Goal: Task Accomplishment & Management: Use online tool/utility

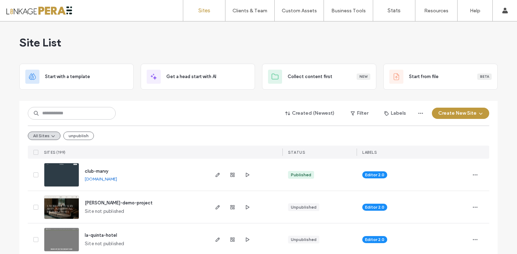
click at [101, 171] on span "club-marvy" at bounding box center [97, 170] width 24 height 5
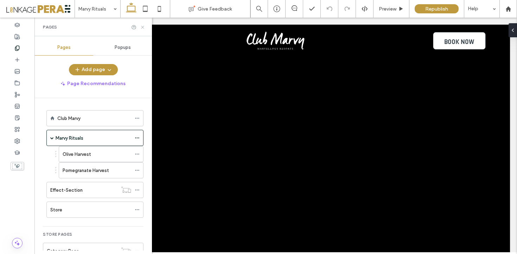
click at [142, 26] on use at bounding box center [142, 27] width 3 height 3
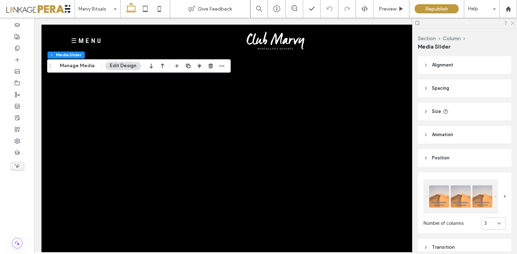
click at [512, 22] on icon at bounding box center [512, 22] width 5 height 5
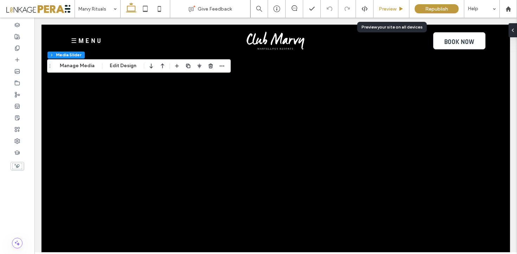
click at [397, 11] on div "Preview" at bounding box center [391, 9] width 36 height 6
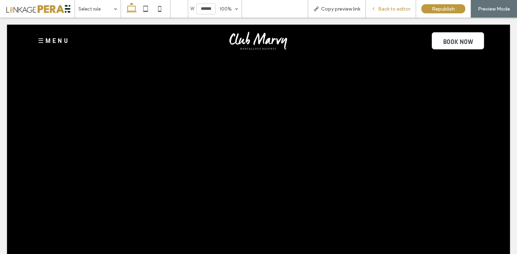
click at [401, 12] on div "Back to editor" at bounding box center [391, 9] width 50 height 18
click at [385, 8] on span "Back to editor" at bounding box center [394, 9] width 32 height 6
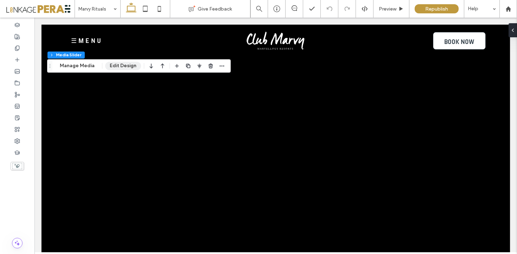
click at [114, 67] on button "Edit Design" at bounding box center [123, 66] width 36 height 8
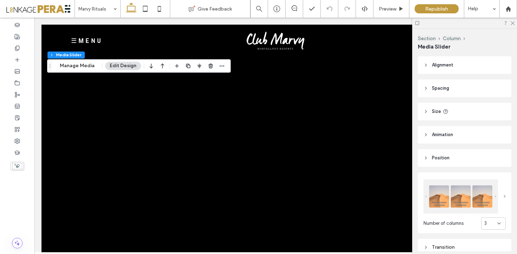
click at [503, 197] on span at bounding box center [504, 196] width 2 height 3
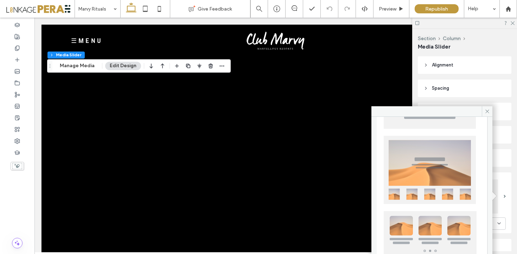
scroll to position [173, 0]
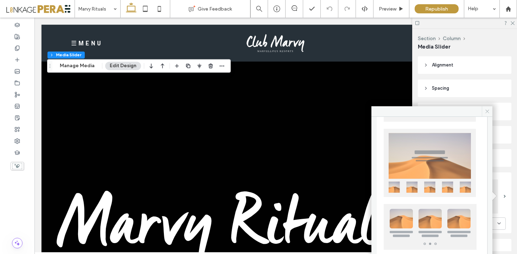
click at [488, 109] on icon at bounding box center [486, 111] width 5 height 5
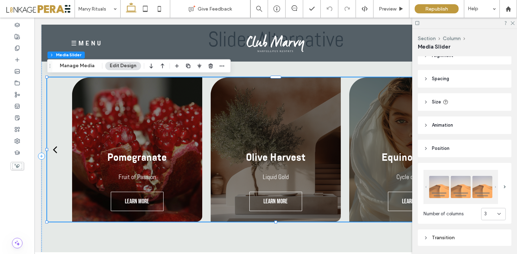
scroll to position [0, 0]
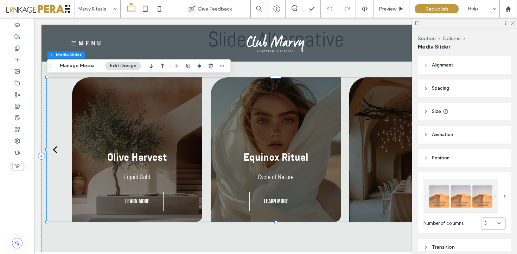
click at [437, 132] on span "Animation" at bounding box center [442, 134] width 21 height 7
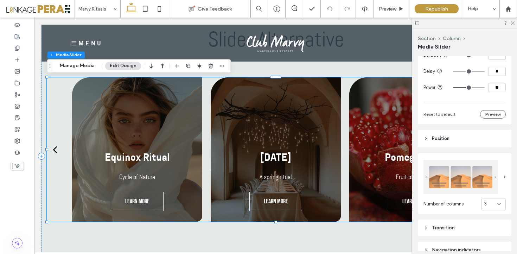
scroll to position [183, 0]
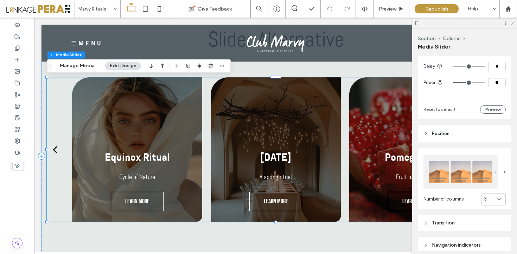
click at [512, 22] on icon at bounding box center [512, 22] width 5 height 5
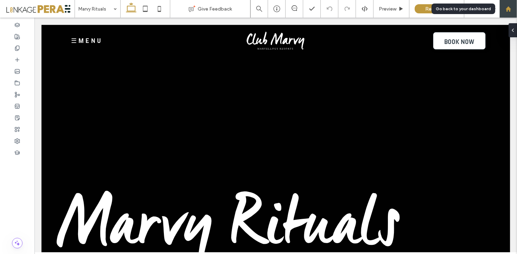
click at [506, 10] on use at bounding box center [507, 8] width 5 height 5
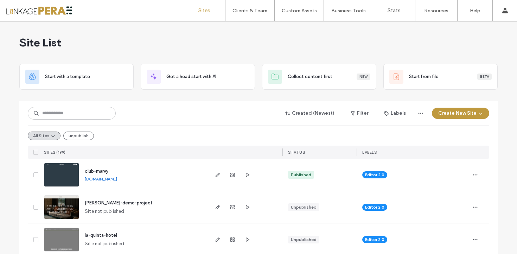
click at [102, 170] on span "club-marvy" at bounding box center [97, 170] width 24 height 5
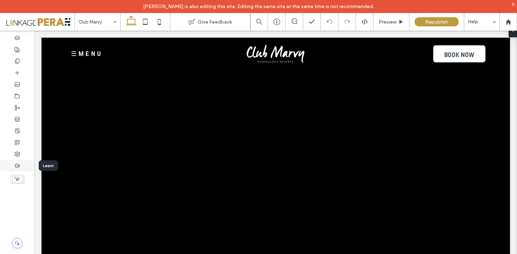
click at [24, 163] on div at bounding box center [17, 166] width 34 height 12
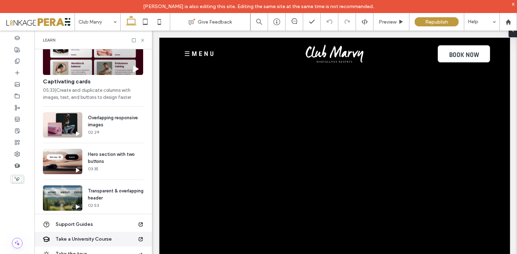
scroll to position [51, 0]
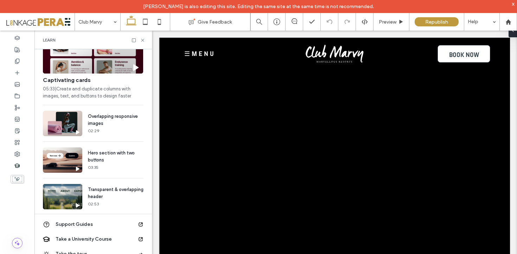
click at [512, 4] on div "x" at bounding box center [512, 4] width 3 height 6
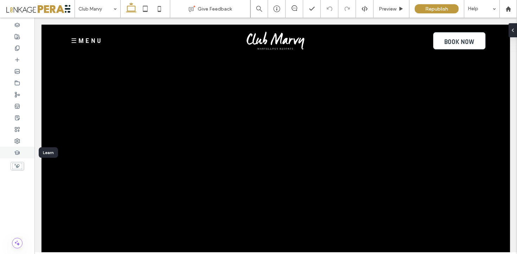
click at [15, 155] on div at bounding box center [17, 153] width 34 height 12
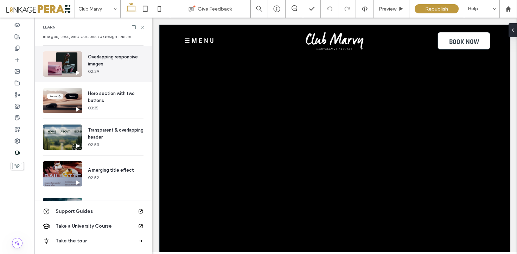
scroll to position [125, 0]
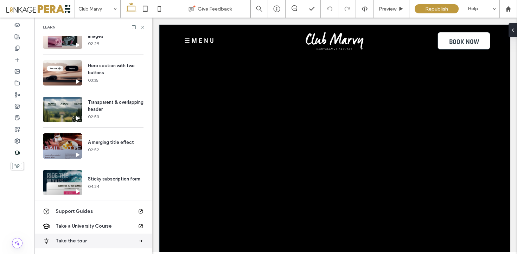
click at [86, 240] on span "Take the tour" at bounding box center [97, 240] width 82 height 7
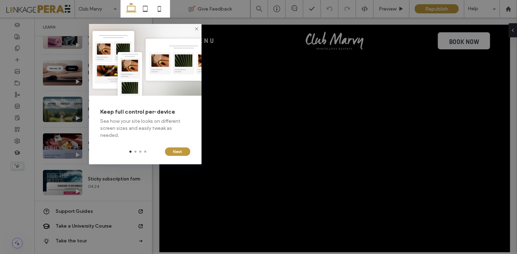
click at [134, 151] on div at bounding box center [135, 151] width 2 height 2
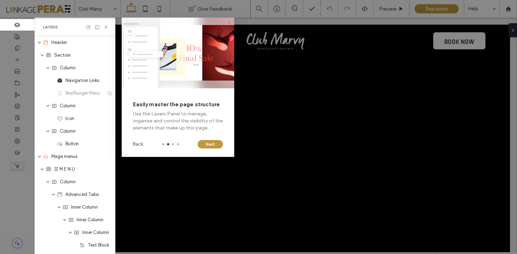
click at [228, 21] on icon at bounding box center [229, 23] width 6 height 6
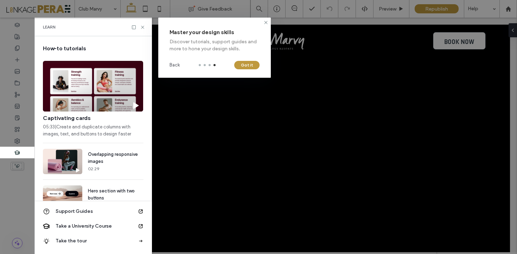
click at [144, 27] on div at bounding box center [92, 136] width 117 height 236
click at [143, 27] on div at bounding box center [92, 136] width 117 height 236
click at [267, 22] on icon at bounding box center [266, 23] width 6 height 6
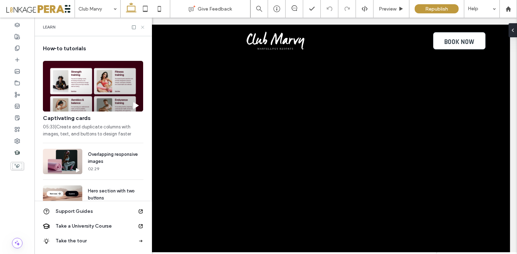
click at [143, 28] on icon at bounding box center [142, 27] width 5 height 5
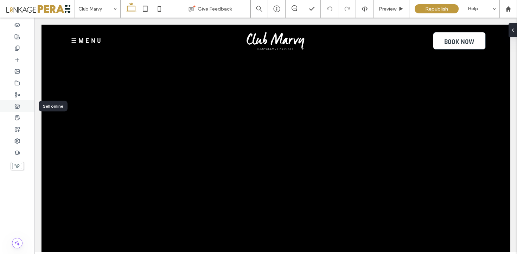
click at [20, 108] on div at bounding box center [17, 106] width 34 height 12
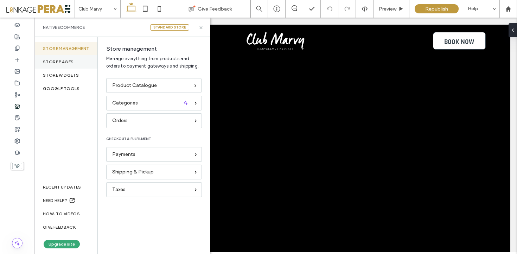
click at [70, 65] on div "STORE PAGES" at bounding box center [65, 61] width 63 height 13
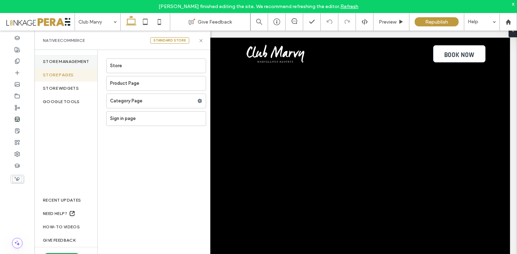
click at [76, 62] on div "Store management" at bounding box center [65, 61] width 63 height 13
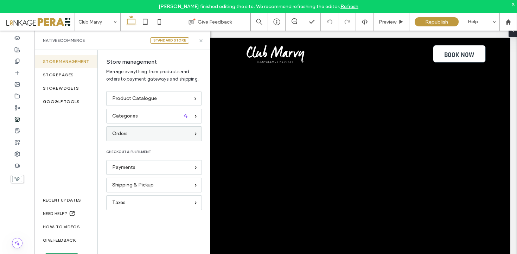
click at [141, 137] on div "Orders" at bounding box center [151, 134] width 78 height 8
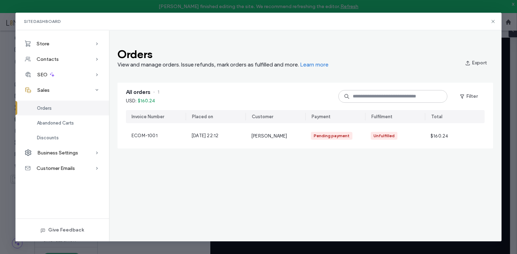
click at [492, 18] on div "Site Dashboard" at bounding box center [258, 22] width 486 height 18
click at [492, 22] on icon at bounding box center [493, 22] width 6 height 6
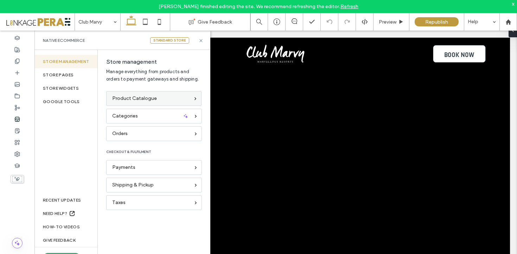
click at [170, 99] on div "Product Catalogue" at bounding box center [150, 99] width 77 height 8
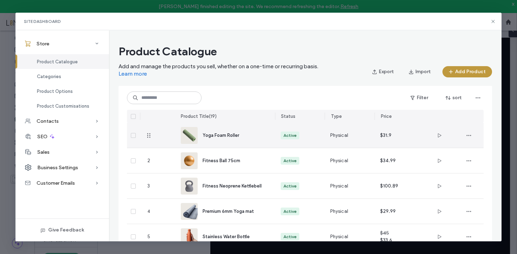
scroll to position [10, 0]
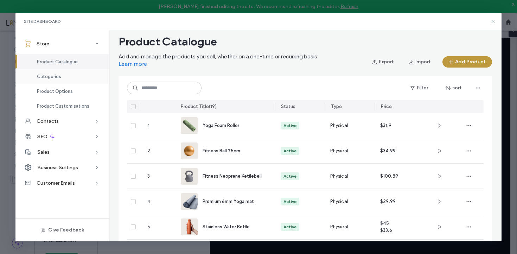
click at [73, 76] on div "Categories" at bounding box center [61, 76] width 93 height 15
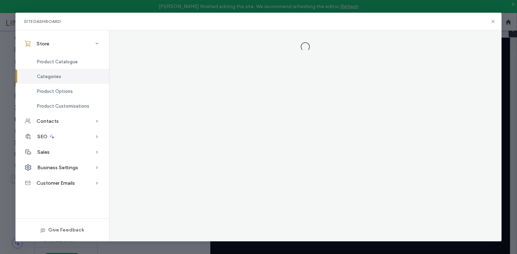
scroll to position [0, 0]
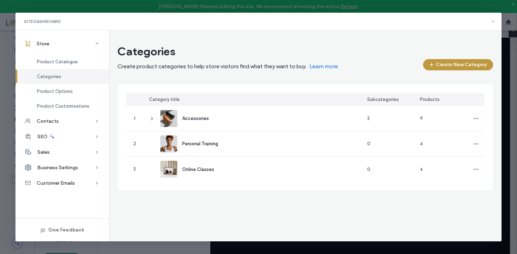
click at [492, 20] on icon at bounding box center [493, 22] width 6 height 6
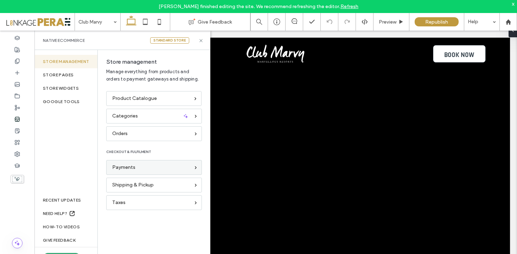
click at [150, 166] on div "Payments" at bounding box center [151, 167] width 78 height 8
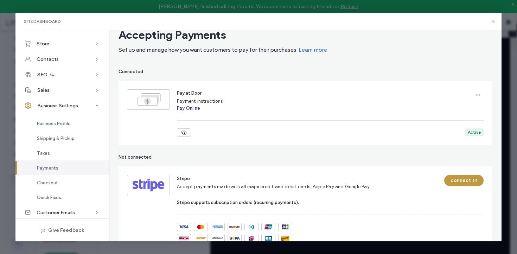
scroll to position [17, 0]
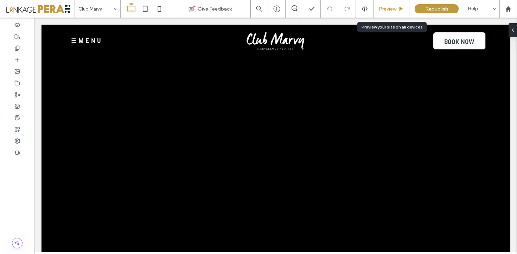
click at [402, 7] on icon at bounding box center [400, 8] width 5 height 5
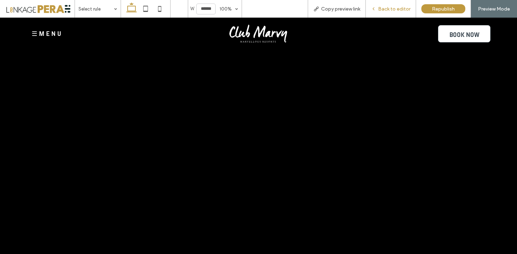
click at [401, 7] on span "Back to editor" at bounding box center [394, 9] width 32 height 6
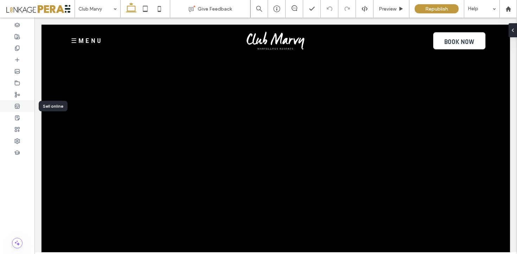
click at [18, 106] on icon at bounding box center [17, 106] width 6 height 6
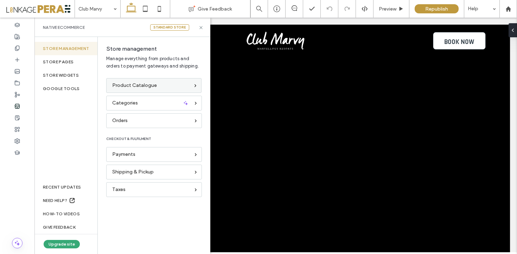
click at [153, 84] on span "Product Catalogue" at bounding box center [134, 86] width 45 height 8
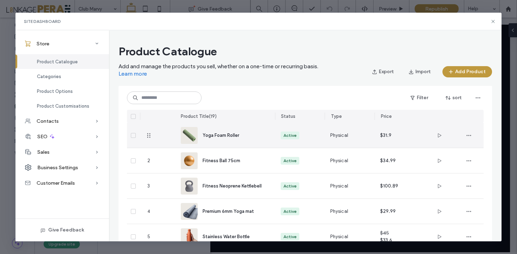
click at [254, 141] on div "Yoga Foam Roller" at bounding box center [225, 135] width 89 height 25
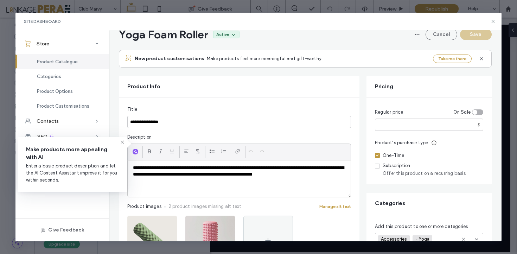
scroll to position [38, 0]
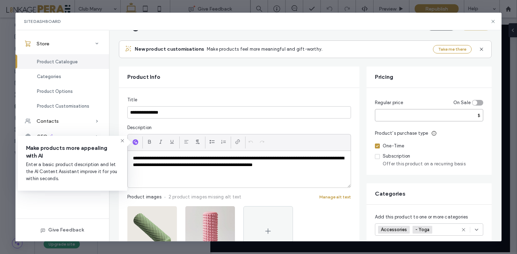
click at [467, 118] on input "****" at bounding box center [429, 115] width 108 height 12
drag, startPoint x: 479, startPoint y: 114, endPoint x: 470, endPoint y: 114, distance: 9.5
click at [475, 114] on div "$" at bounding box center [479, 115] width 8 height 6
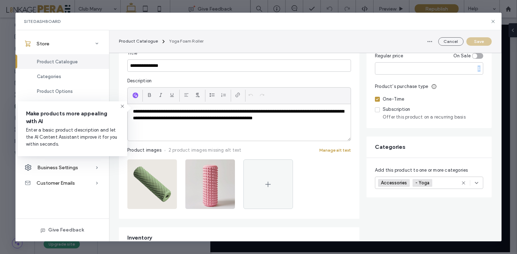
scroll to position [102, 0]
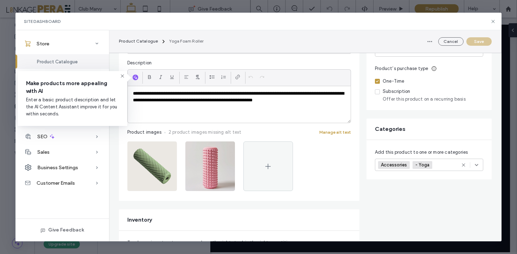
click at [356, 135] on div "**********" at bounding box center [239, 112] width 240 height 178
click at [93, 46] on icon at bounding box center [96, 43] width 7 height 7
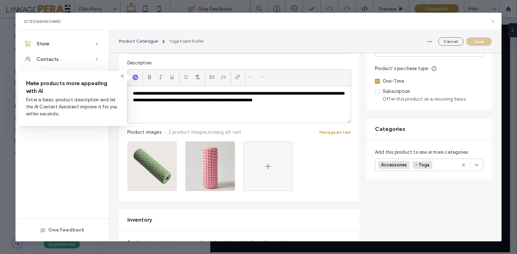
click at [493, 20] on use at bounding box center [492, 21] width 3 height 3
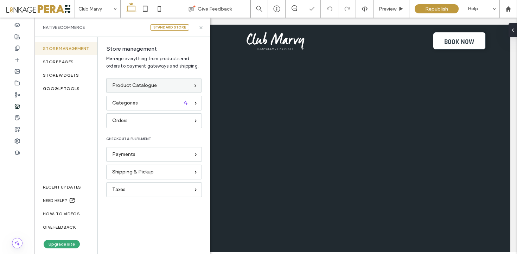
click at [153, 86] on span "Product Catalogue" at bounding box center [134, 86] width 45 height 8
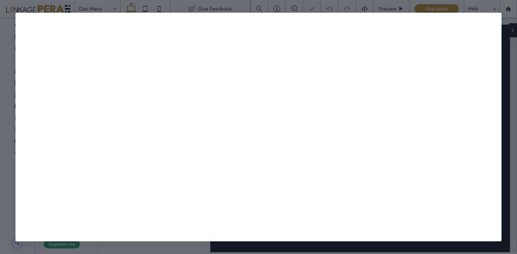
scroll to position [0, 0]
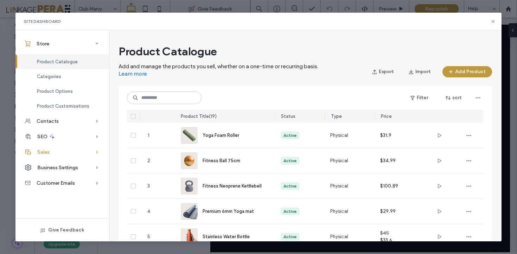
click at [77, 151] on div "Sales" at bounding box center [61, 151] width 93 height 15
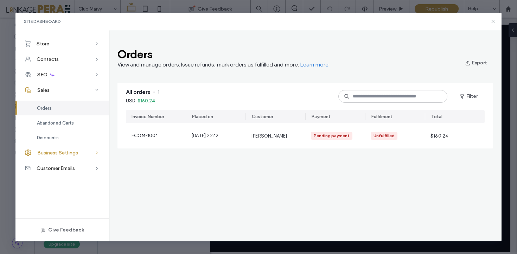
click at [64, 153] on span "Business Settings" at bounding box center [57, 153] width 41 height 6
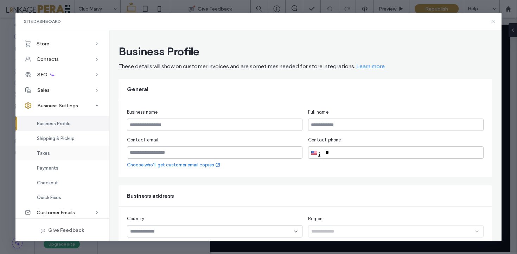
scroll to position [2, 0]
click at [59, 184] on div "Checkout" at bounding box center [61, 180] width 93 height 15
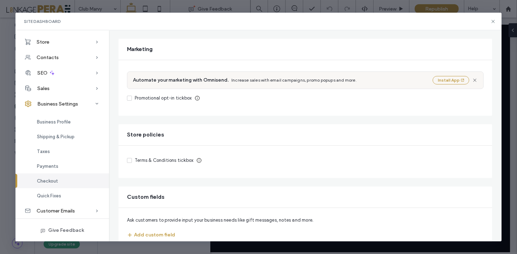
scroll to position [263, 0]
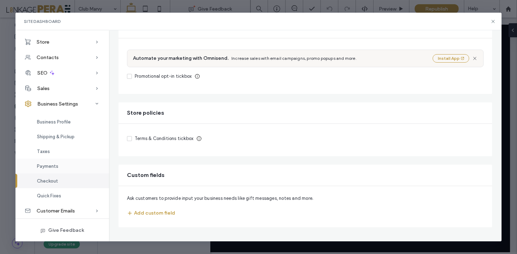
click at [67, 164] on div "Payments" at bounding box center [61, 166] width 93 height 15
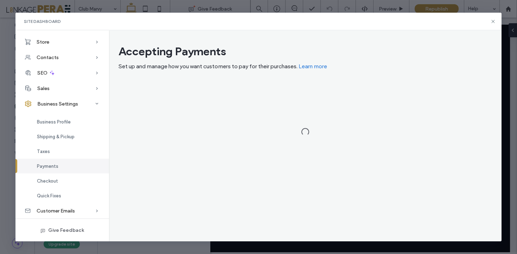
scroll to position [0, 0]
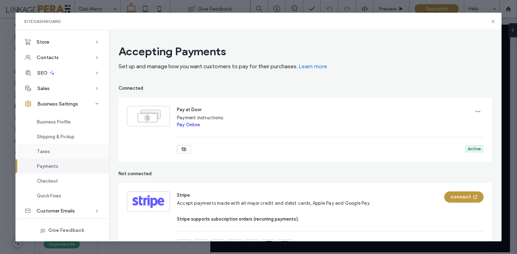
click at [63, 152] on div "Taxes" at bounding box center [61, 151] width 93 height 15
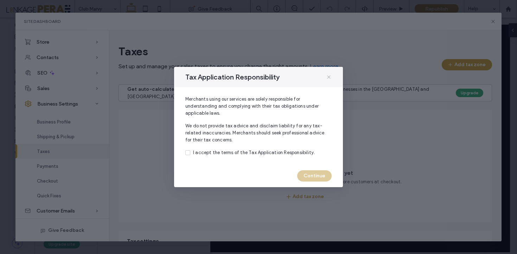
click at [326, 76] on icon at bounding box center [329, 77] width 6 height 6
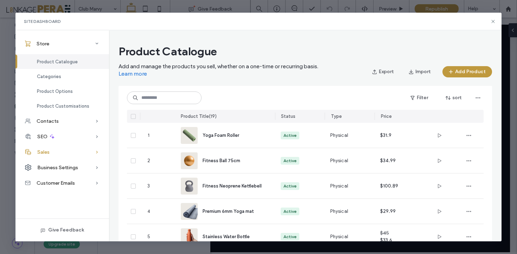
click at [55, 155] on div "Sales" at bounding box center [61, 151] width 93 height 15
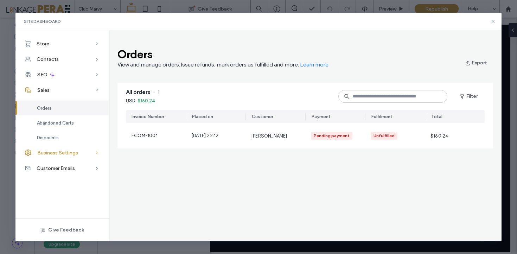
click at [89, 151] on div "Business Settings" at bounding box center [61, 152] width 93 height 15
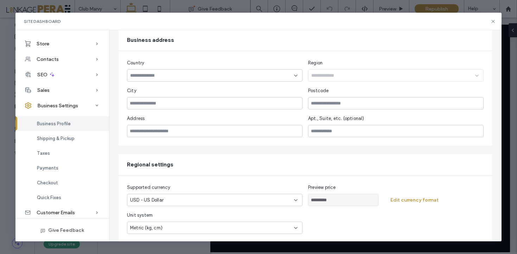
scroll to position [168, 0]
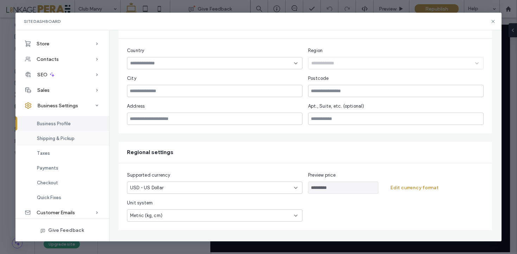
click at [62, 135] on div "Shipping & Pickup" at bounding box center [61, 138] width 93 height 15
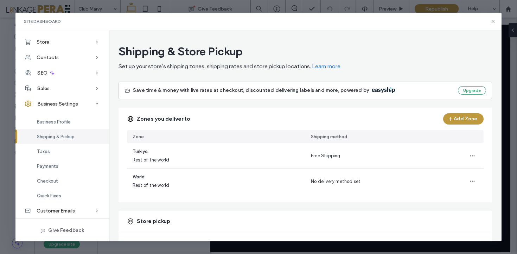
scroll to position [0, 0]
click at [96, 105] on use at bounding box center [97, 105] width 3 height 2
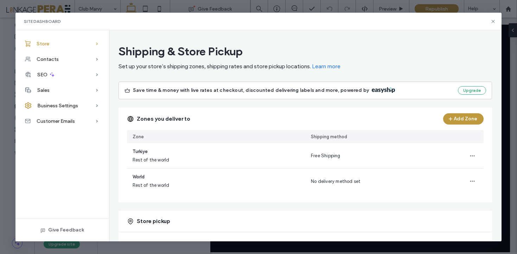
click at [94, 43] on icon at bounding box center [96, 43] width 7 height 7
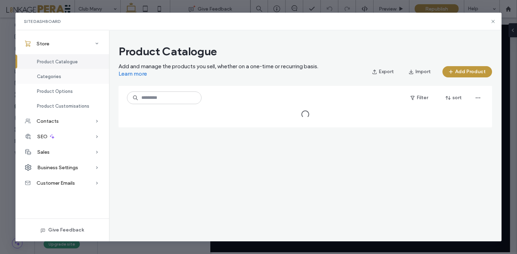
click at [84, 78] on div "Categories" at bounding box center [61, 76] width 93 height 15
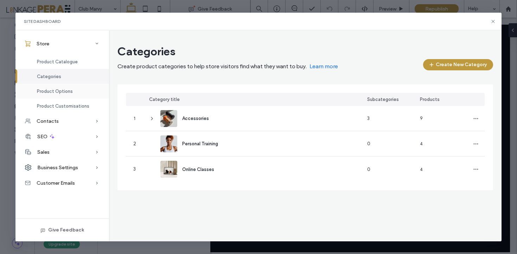
click at [51, 89] on span "Product Options" at bounding box center [55, 91] width 36 height 5
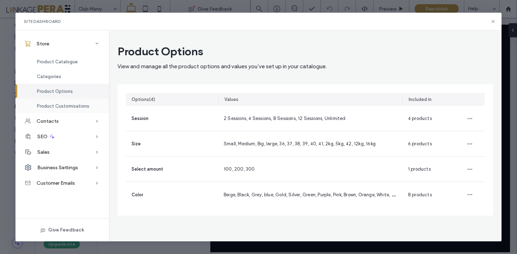
click at [84, 107] on span "Product Customisations" at bounding box center [63, 105] width 52 height 5
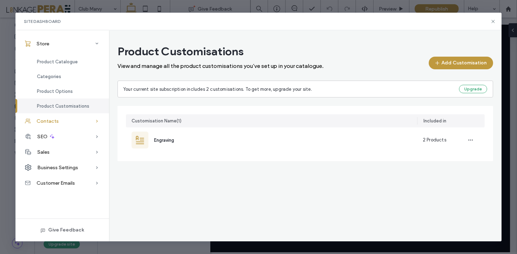
click at [73, 123] on div "Contacts" at bounding box center [61, 120] width 93 height 15
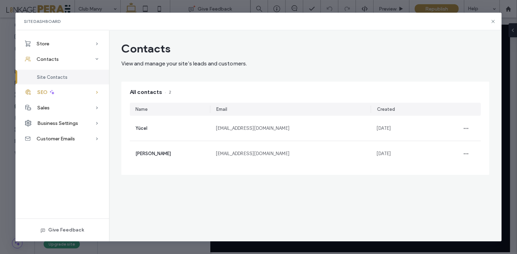
click at [96, 94] on icon at bounding box center [96, 92] width 7 height 7
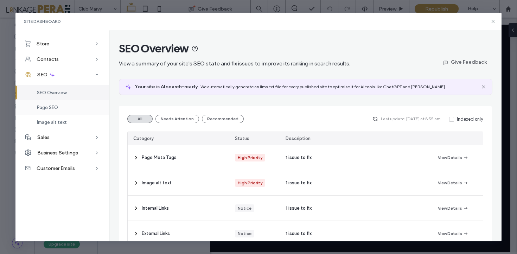
click at [80, 108] on div "Page SEO" at bounding box center [61, 107] width 93 height 15
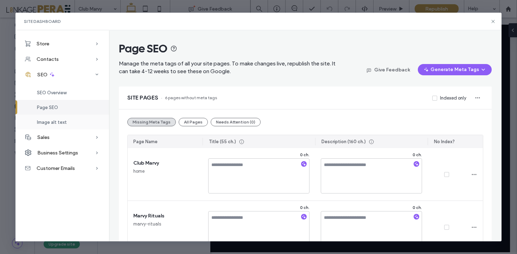
click at [79, 123] on div "Image alt text" at bounding box center [61, 122] width 93 height 15
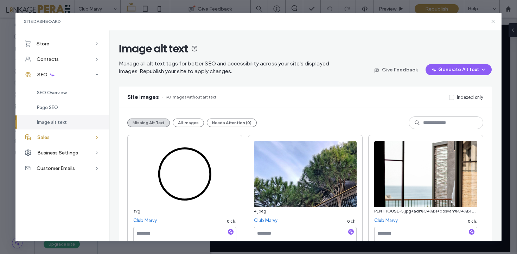
click at [79, 135] on div "Sales" at bounding box center [61, 136] width 93 height 15
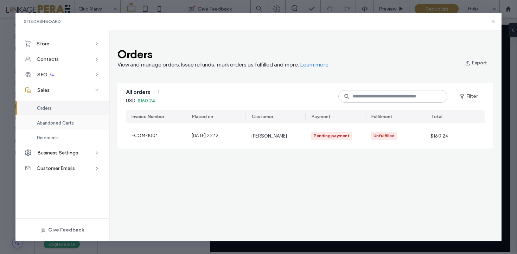
click at [85, 125] on div "Abandoned Carts" at bounding box center [61, 122] width 93 height 15
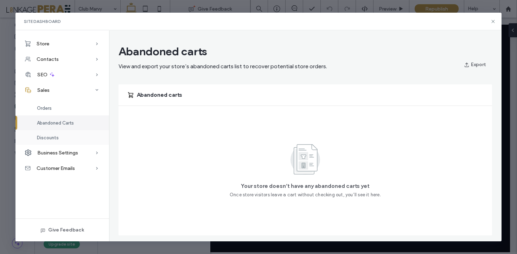
click at [76, 139] on div "Discounts" at bounding box center [61, 137] width 93 height 15
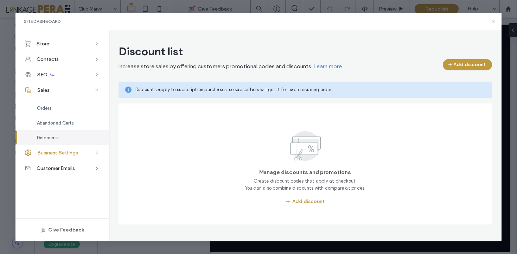
click at [75, 152] on span "Business Settings" at bounding box center [57, 153] width 41 height 6
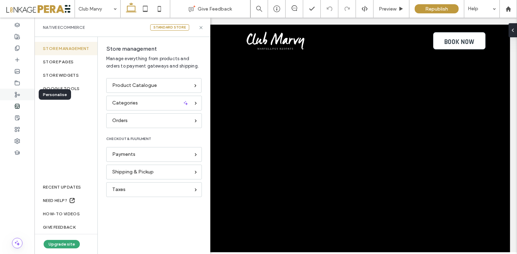
click at [19, 95] on use at bounding box center [17, 94] width 5 height 5
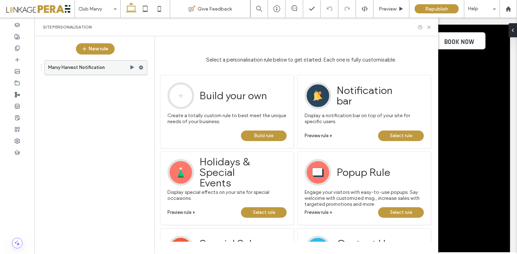
click at [88, 71] on label "Marvy Harvest Notification" at bounding box center [88, 67] width 81 height 14
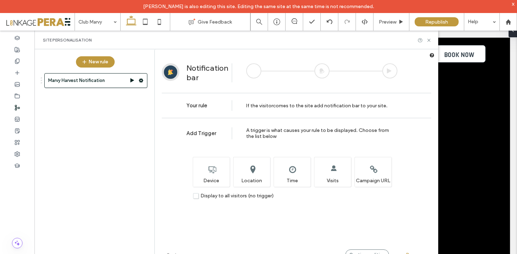
click at [513, 4] on div "x" at bounding box center [512, 4] width 3 height 6
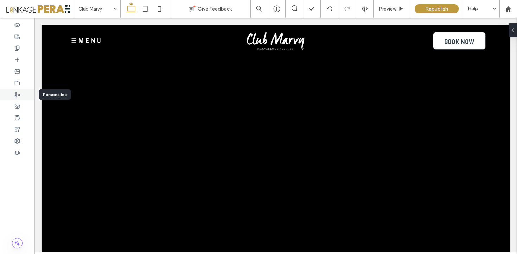
click at [19, 94] on use at bounding box center [17, 94] width 5 height 5
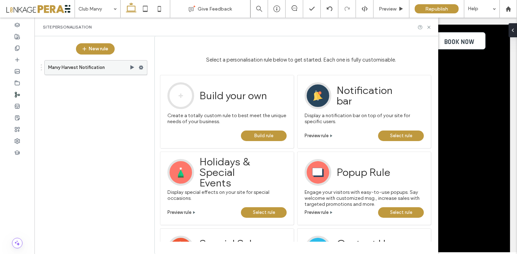
click at [88, 70] on label "Marvy Harvest Notification" at bounding box center [88, 67] width 81 height 14
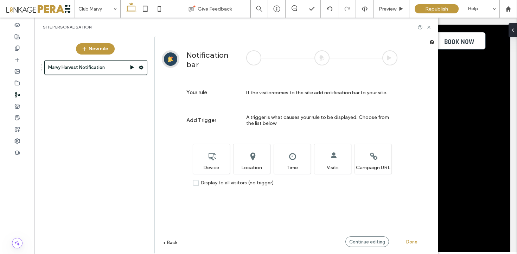
click at [318, 62] on div at bounding box center [321, 57] width 15 height 15
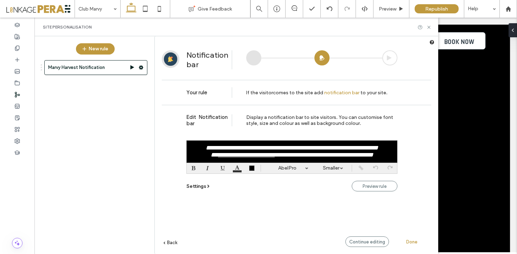
click at [207, 186] on icon at bounding box center [209, 187] width 4 height 4
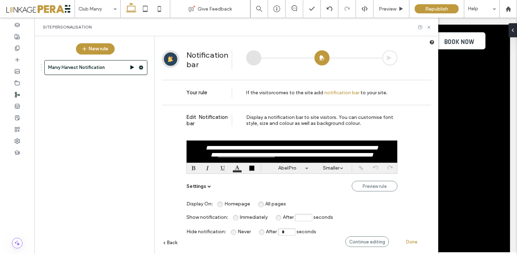
click at [199, 188] on span "Settings" at bounding box center [196, 186] width 20 height 6
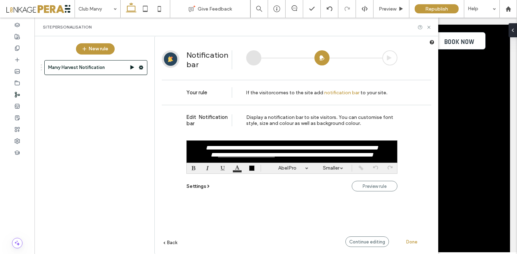
click at [254, 53] on div at bounding box center [253, 57] width 15 height 15
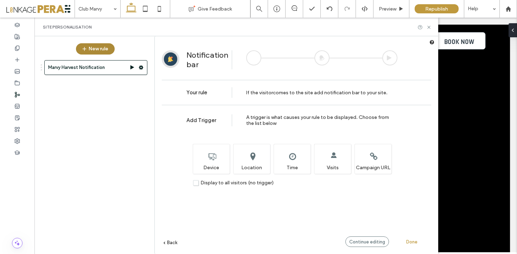
click at [97, 51] on button "New rule" at bounding box center [95, 48] width 39 height 11
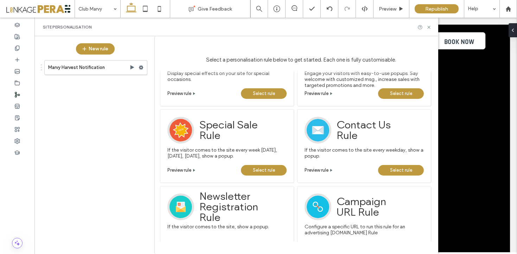
scroll to position [126, 0]
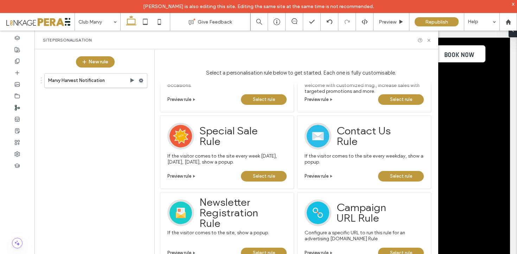
click at [190, 176] on span "Preview rule" at bounding box center [179, 175] width 24 height 5
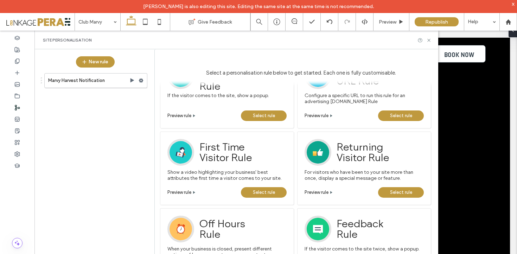
scroll to position [242, 0]
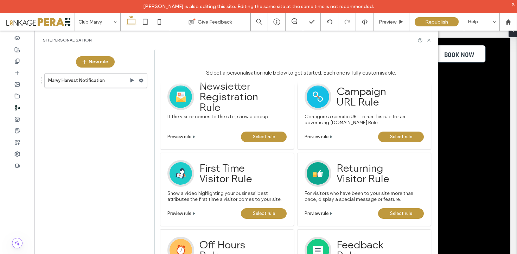
click at [318, 135] on span "Preview rule" at bounding box center [316, 136] width 24 height 5
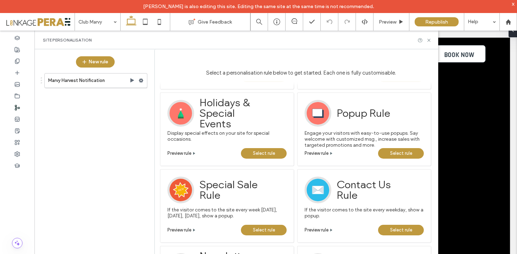
scroll to position [31, 0]
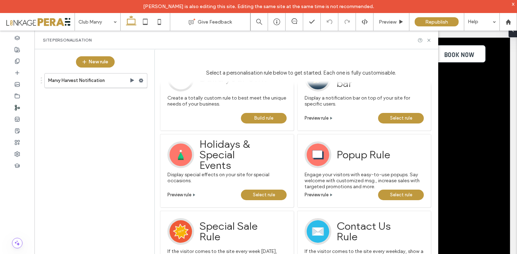
click at [181, 193] on span "Preview rule" at bounding box center [179, 194] width 24 height 5
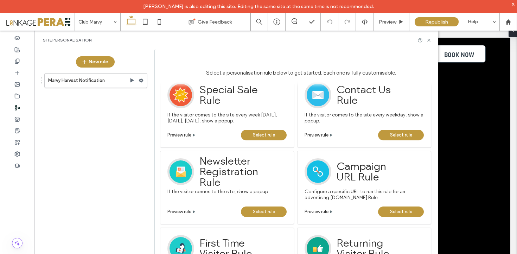
scroll to position [168, 0]
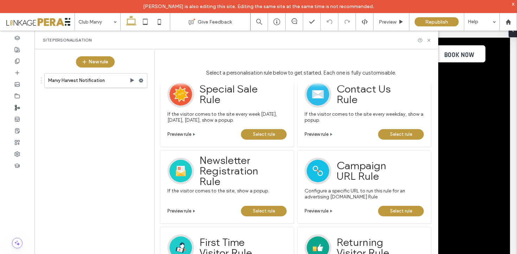
click at [312, 133] on span "Preview rule" at bounding box center [316, 133] width 24 height 5
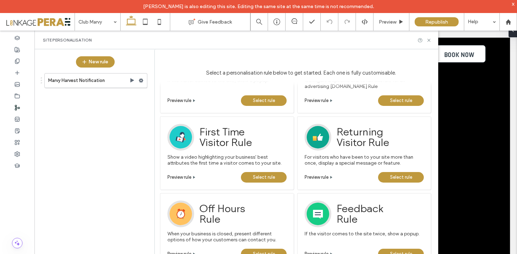
scroll to position [293, 0]
